Goal: Transaction & Acquisition: Purchase product/service

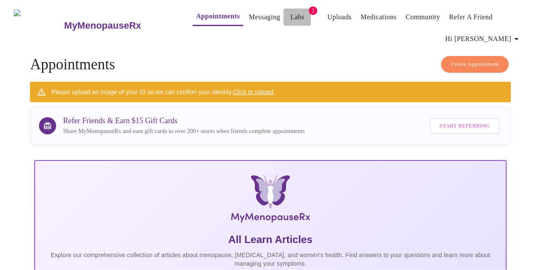
click at [290, 17] on link "Labs" at bounding box center [297, 17] width 14 height 12
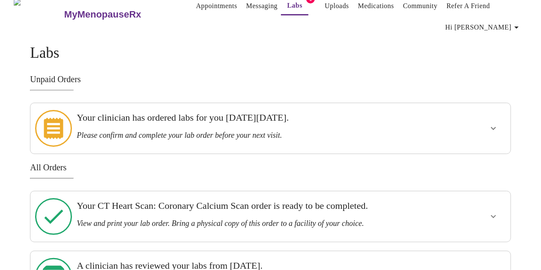
scroll to position [11, 0]
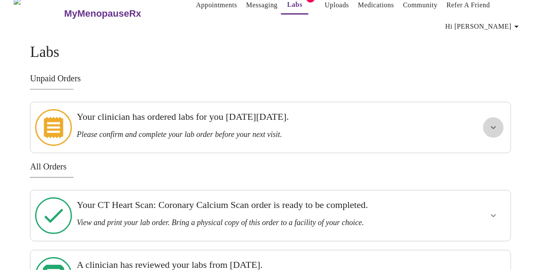
click at [498, 126] on icon "show more" at bounding box center [493, 127] width 10 height 10
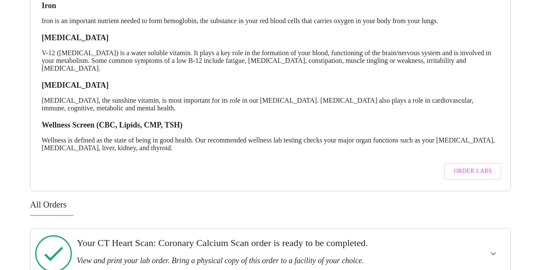
scroll to position [395, 0]
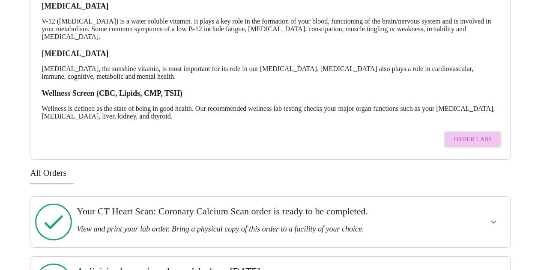
click at [479, 135] on span "Order Labs" at bounding box center [472, 139] width 38 height 11
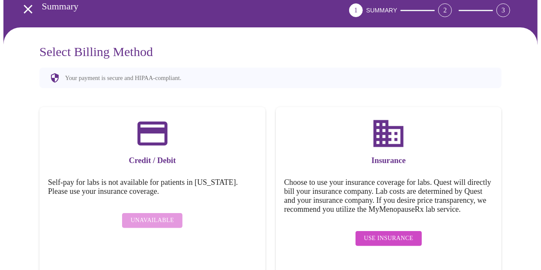
scroll to position [52, 0]
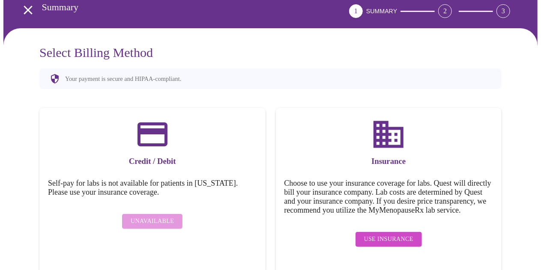
click at [29, 76] on div "Select Billing Method Your payment is secure and HIPAA-compliant. Credit / Debi…" at bounding box center [270, 162] width 482 height 235
